Goal: Task Accomplishment & Management: Use online tool/utility

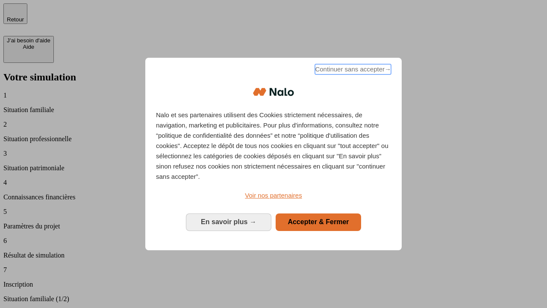
click at [352, 71] on span "Continuer sans accepter →" at bounding box center [353, 69] width 76 height 10
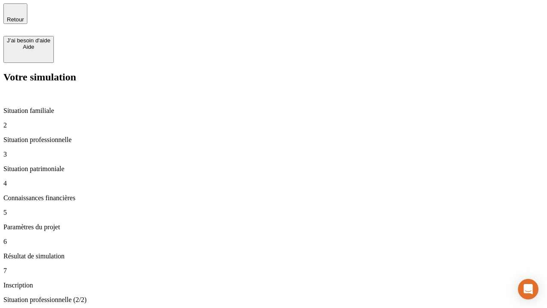
type input "30 000"
type input "40 000"
